Goal: Information Seeking & Learning: Learn about a topic

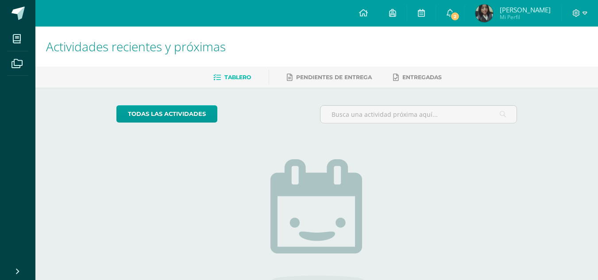
drag, startPoint x: 0, startPoint y: 0, endPoint x: 471, endPoint y: 152, distance: 494.8
click at [471, 152] on div "todas las Actividades No tienes actividades Échale un vistazo a los demás perío…" at bounding box center [317, 225] width 436 height 274
click at [447, 10] on icon at bounding box center [450, 13] width 7 height 8
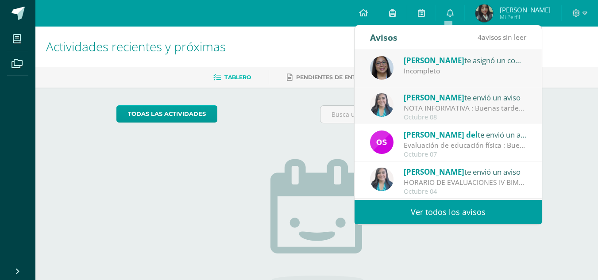
click at [449, 69] on div "Incompleto" at bounding box center [465, 71] width 123 height 10
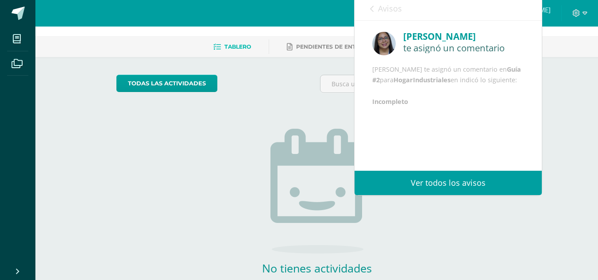
scroll to position [81, 0]
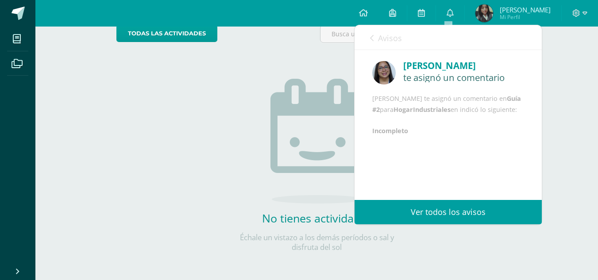
click at [542, 113] on div "[PERSON_NAME] te asignó un comentario [PERSON_NAME] te asignó un comentario en …" at bounding box center [448, 98] width 187 height 96
click at [369, 35] on div "Avisos 3 avisos sin leer Avisos" at bounding box center [448, 37] width 187 height 25
click at [374, 36] on link "Avisos" at bounding box center [386, 37] width 32 height 25
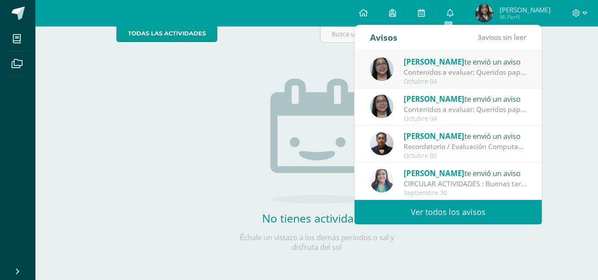
click at [401, 99] on div "[PERSON_NAME] te envió un aviso Contenidos a evaluar: Queridos papitos por este…" at bounding box center [448, 107] width 156 height 29
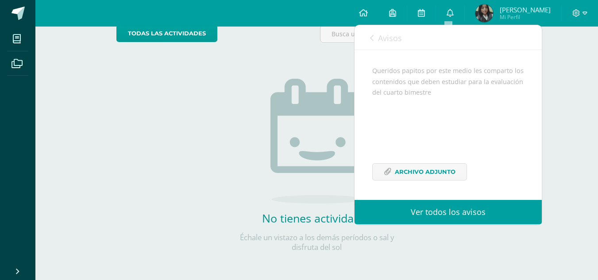
scroll to position [93, 0]
click at [445, 173] on span "Archivo Adjunto" at bounding box center [425, 172] width 61 height 16
